Goal: Check status: Check status

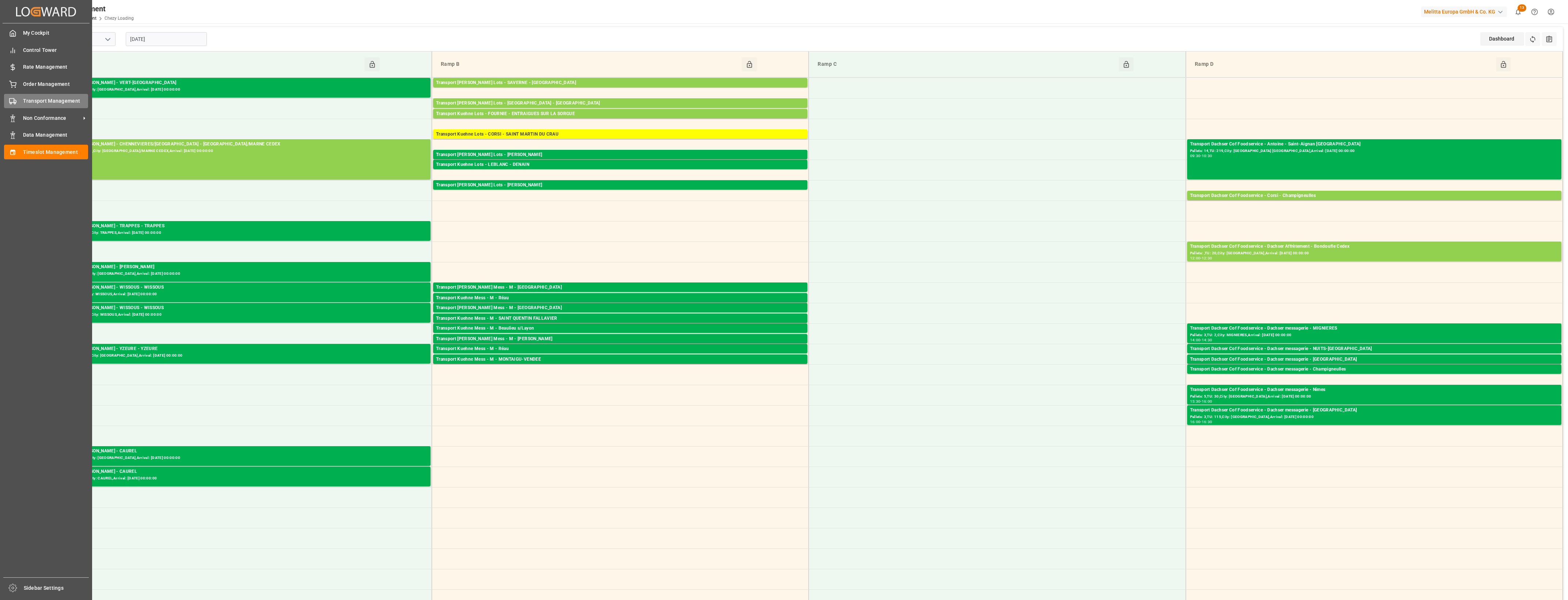
click at [13, 96] on div "Transport Management Transport Management" at bounding box center [46, 100] width 84 height 14
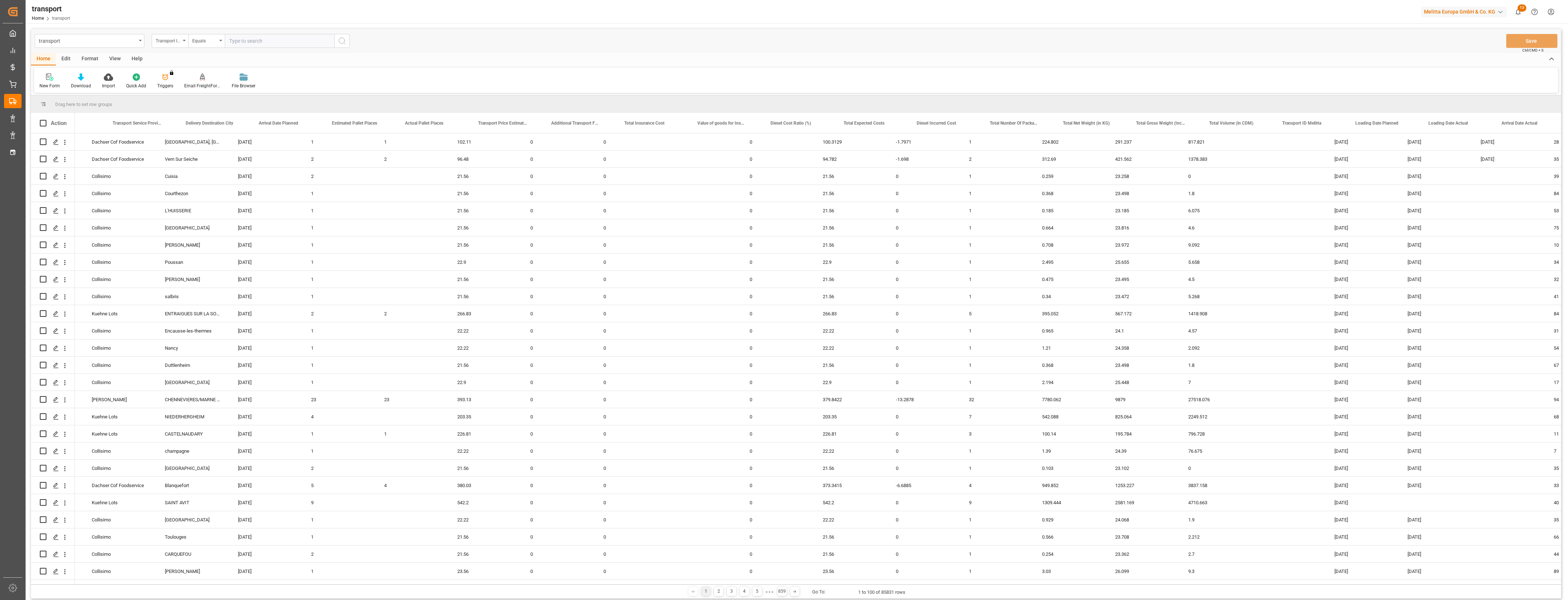
scroll to position [0, 214]
click at [1458, 123] on span at bounding box center [1457, 123] width 7 height 7
click at [1501, 122] on span "filter" at bounding box center [1499, 124] width 7 height 7
click at [1524, 161] on input "date" at bounding box center [1491, 162] width 72 height 15
type input "[DATE]"
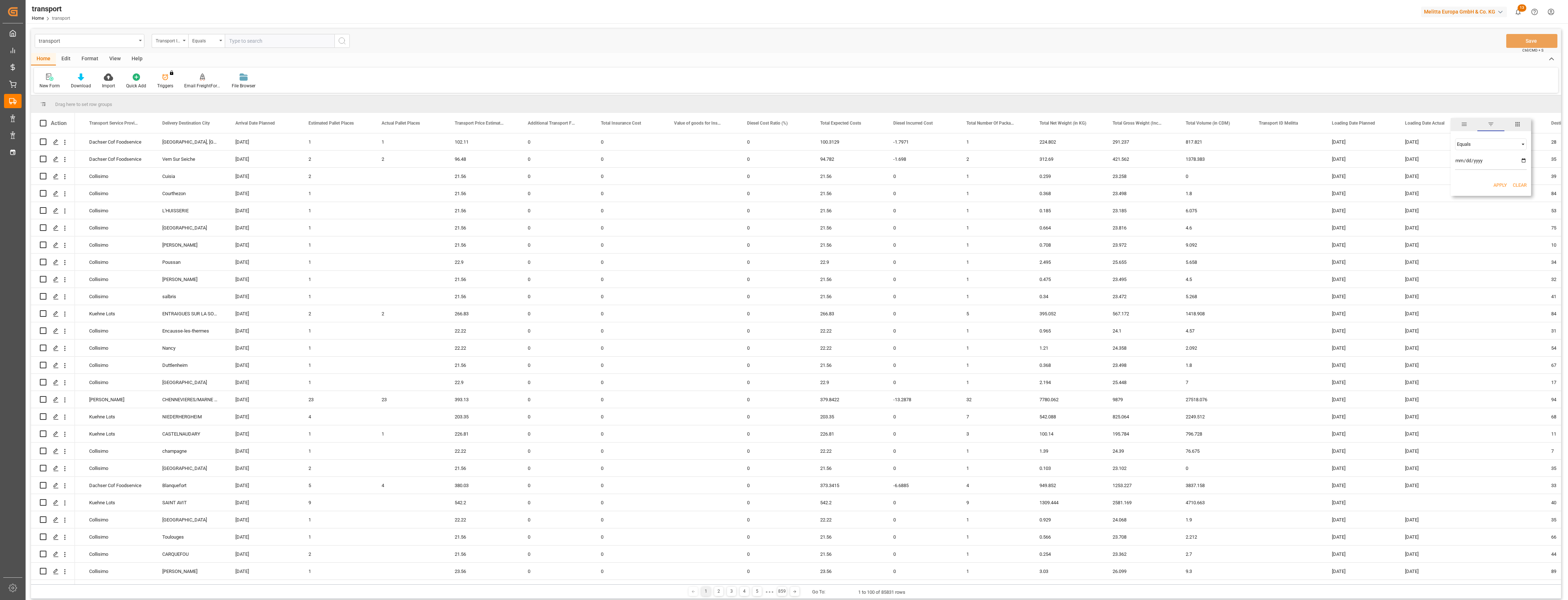
click at [1500, 184] on button "Apply" at bounding box center [1500, 185] width 13 height 7
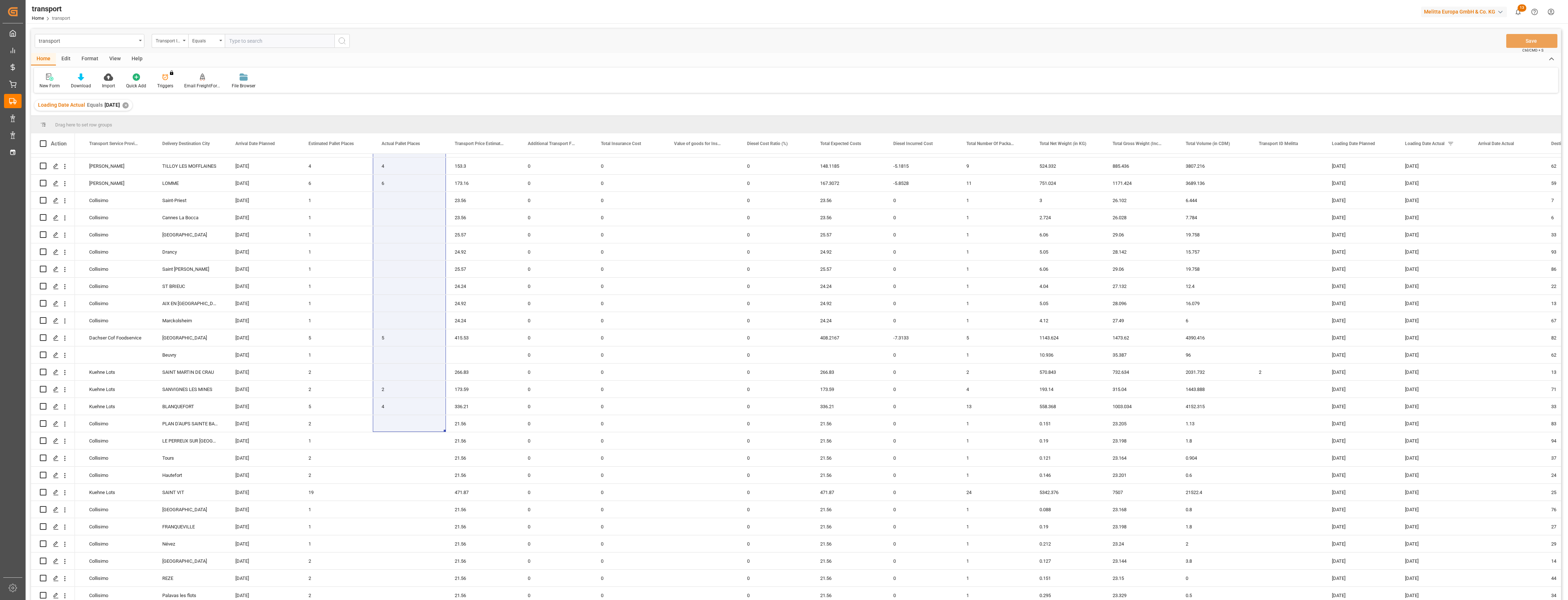
scroll to position [1271, 0]
drag, startPoint x: 408, startPoint y: 158, endPoint x: 392, endPoint y: 590, distance: 432.3
